Goal: Find specific page/section: Find specific page/section

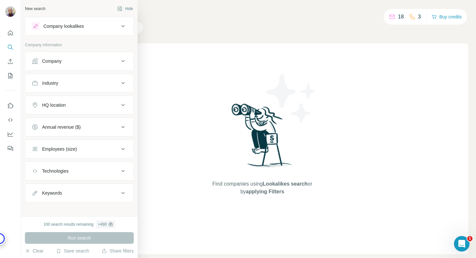
click at [119, 25] on icon at bounding box center [123, 26] width 8 height 8
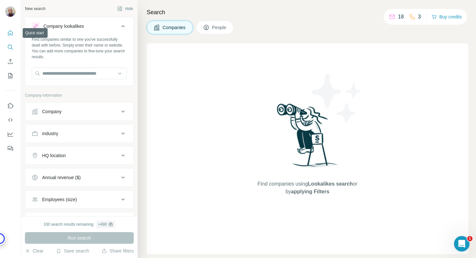
click at [9, 33] on icon "Quick start" at bounding box center [10, 33] width 6 height 6
click at [9, 47] on icon "Search" at bounding box center [10, 47] width 6 height 6
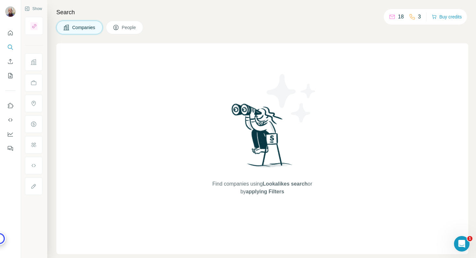
click at [138, 34] on div "Search Companies People Find companies using Lookalikes search or by applying F…" at bounding box center [261, 129] width 429 height 258
click at [136, 30] on span "People" at bounding box center [129, 27] width 15 height 6
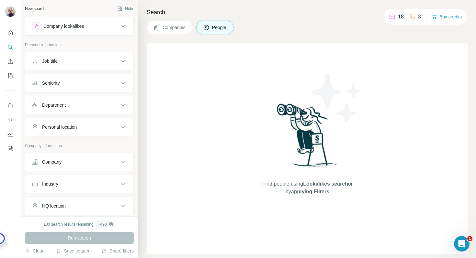
scroll to position [105, 0]
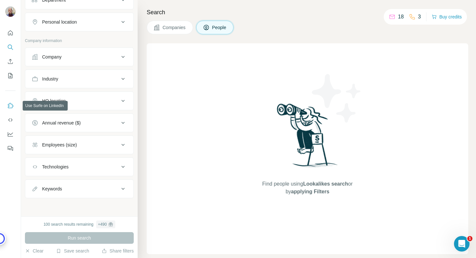
click at [11, 108] on icon "Use Surfe on LinkedIn" at bounding box center [10, 106] width 6 height 6
click at [10, 136] on icon "Dashboard" at bounding box center [10, 134] width 6 height 6
